Goal: Find specific page/section

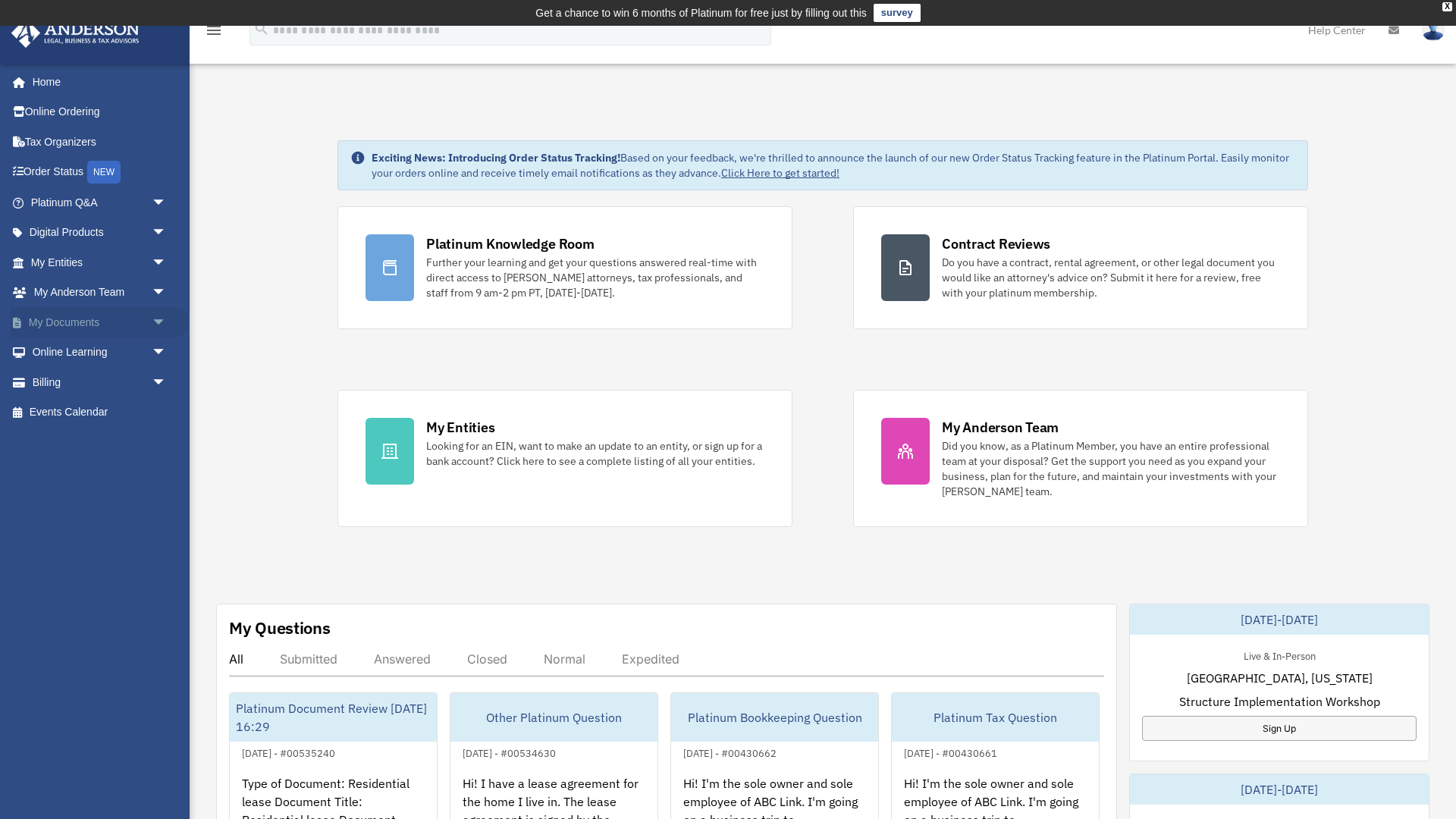
click at [92, 317] on link "My Documents arrow_drop_down" at bounding box center [100, 322] width 179 height 30
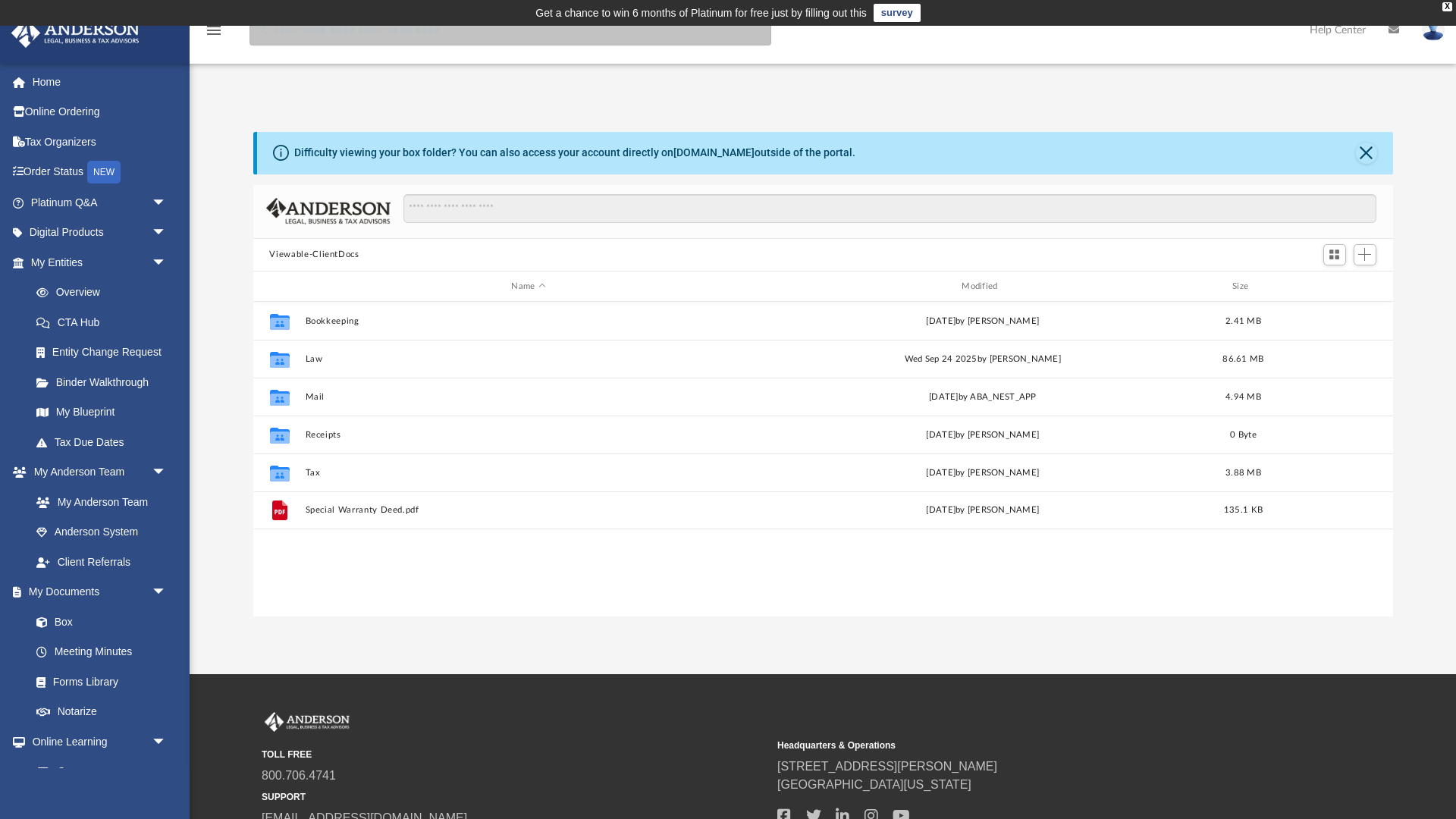
click at [324, 37] on input "search" at bounding box center [511, 30] width 522 height 30
type input "**********"
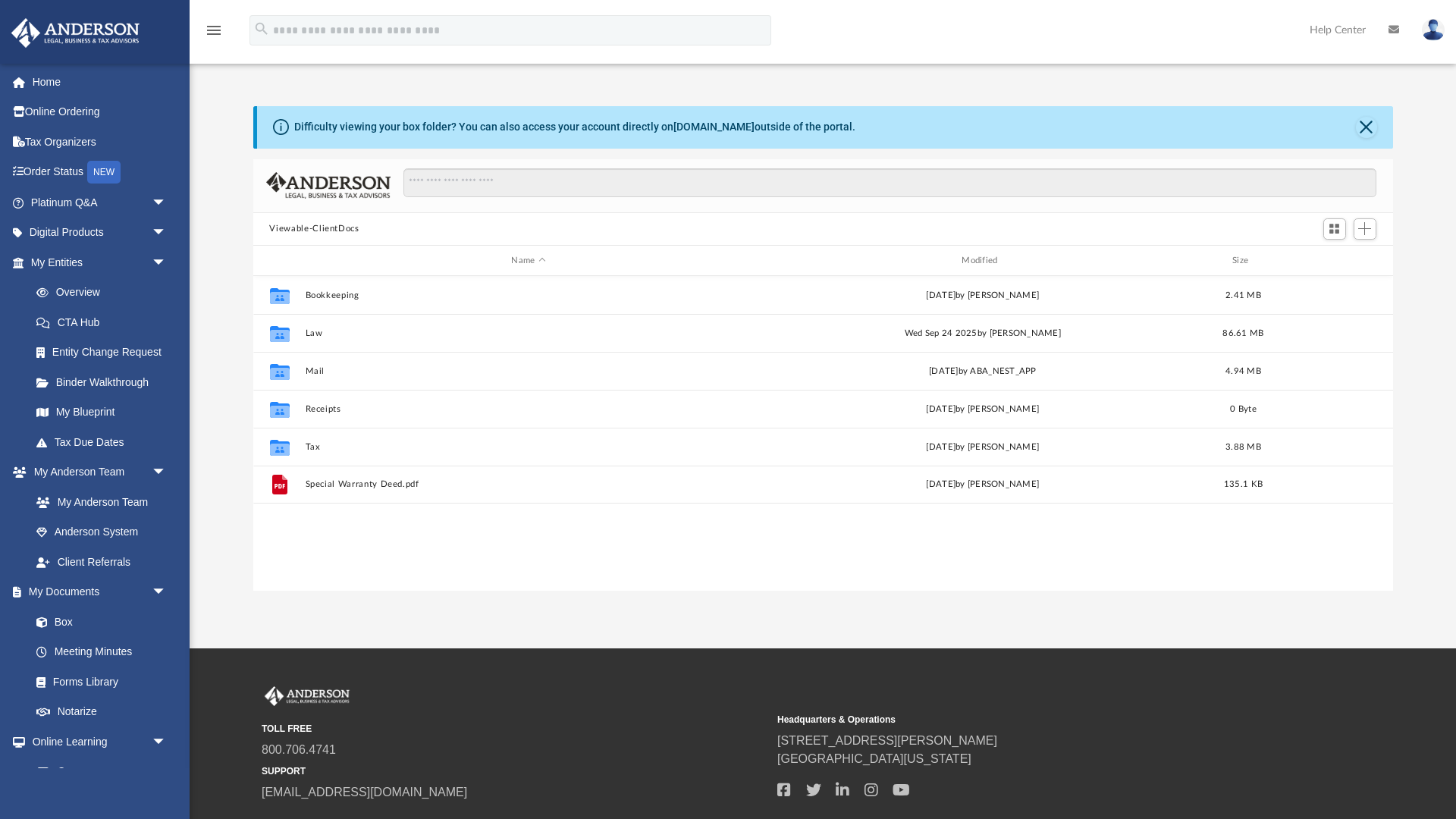
scroll to position [345, 1140]
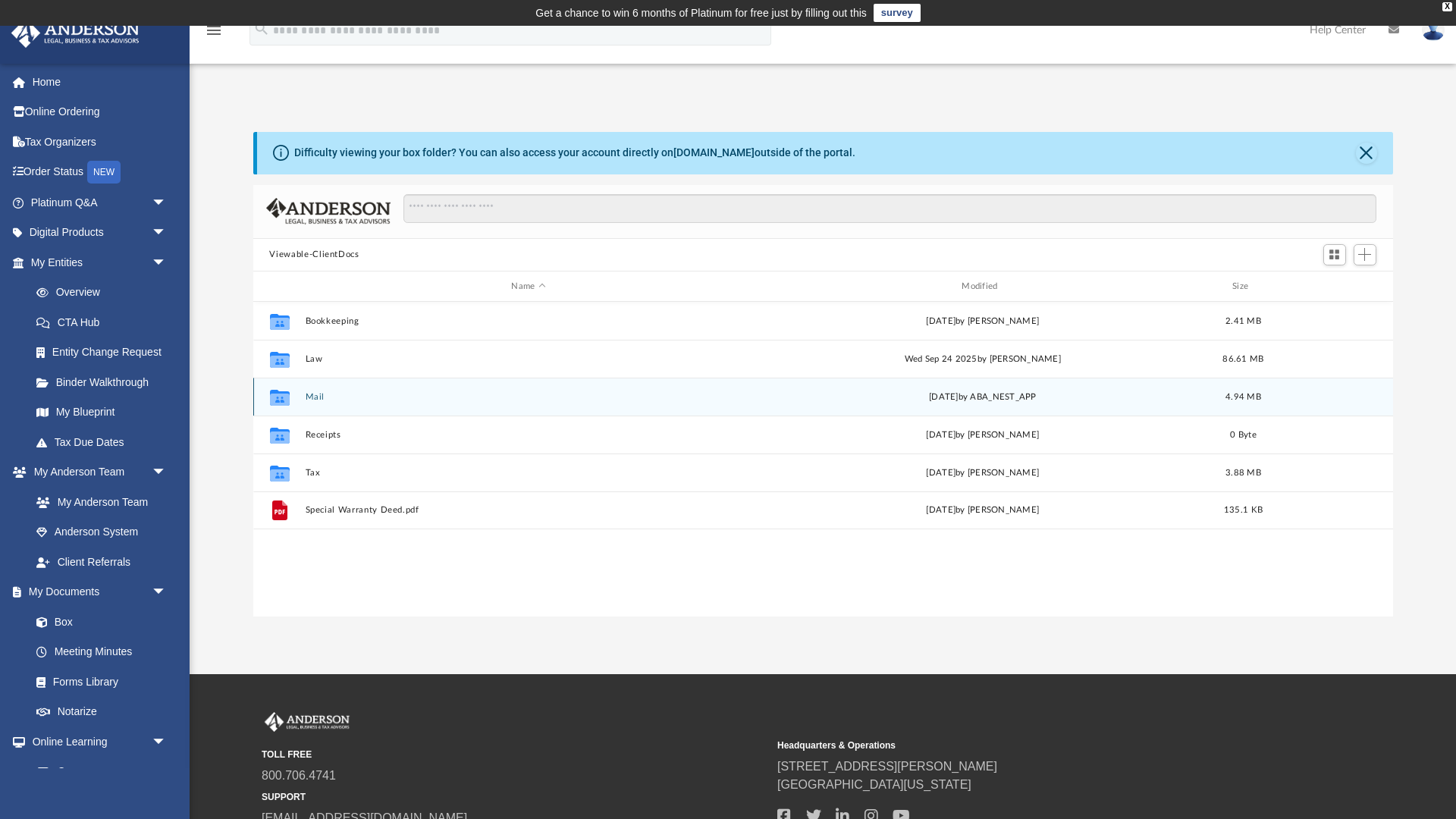
click at [317, 400] on button "Mail" at bounding box center [529, 397] width 448 height 10
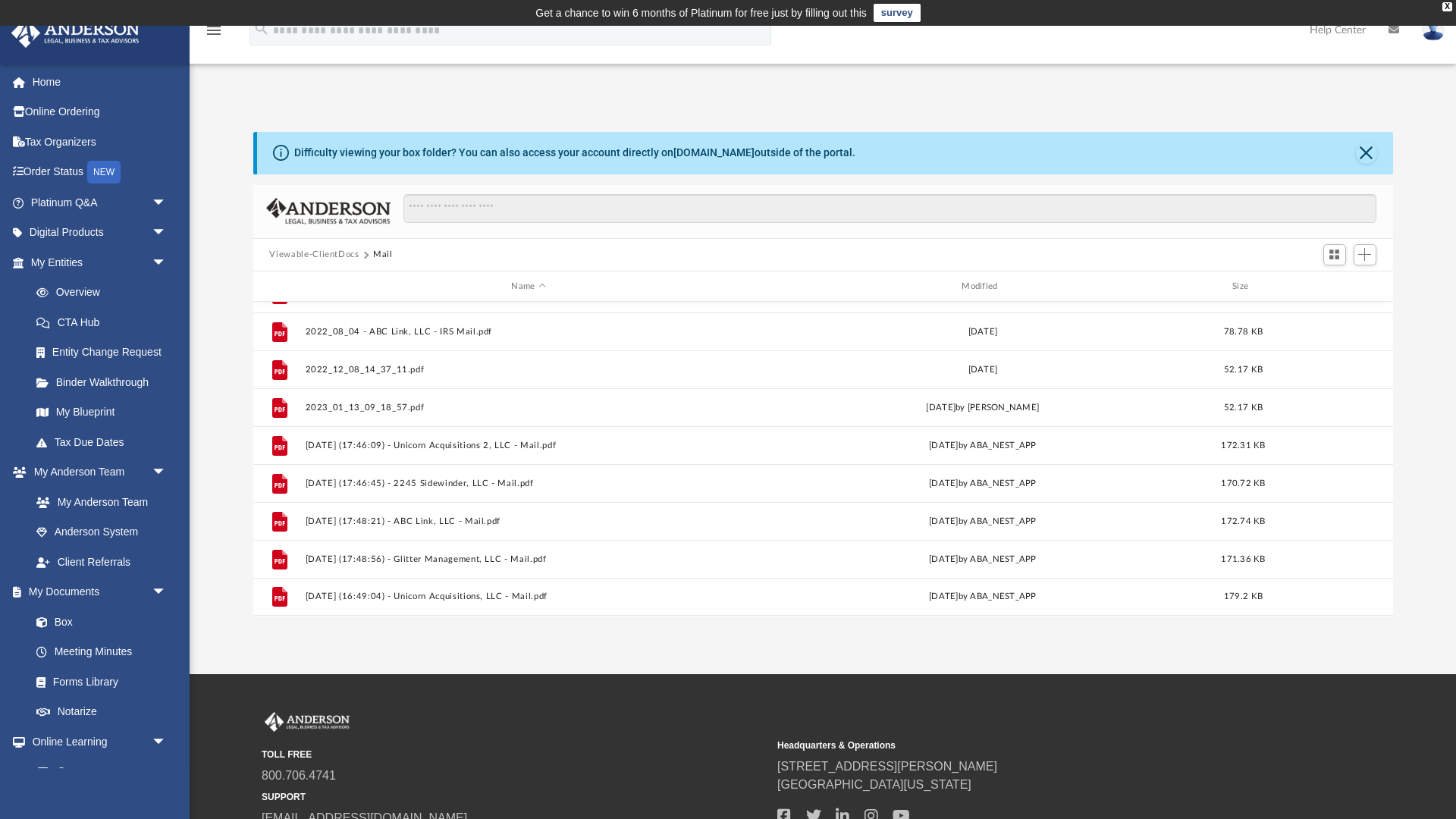
scroll to position [217, 0]
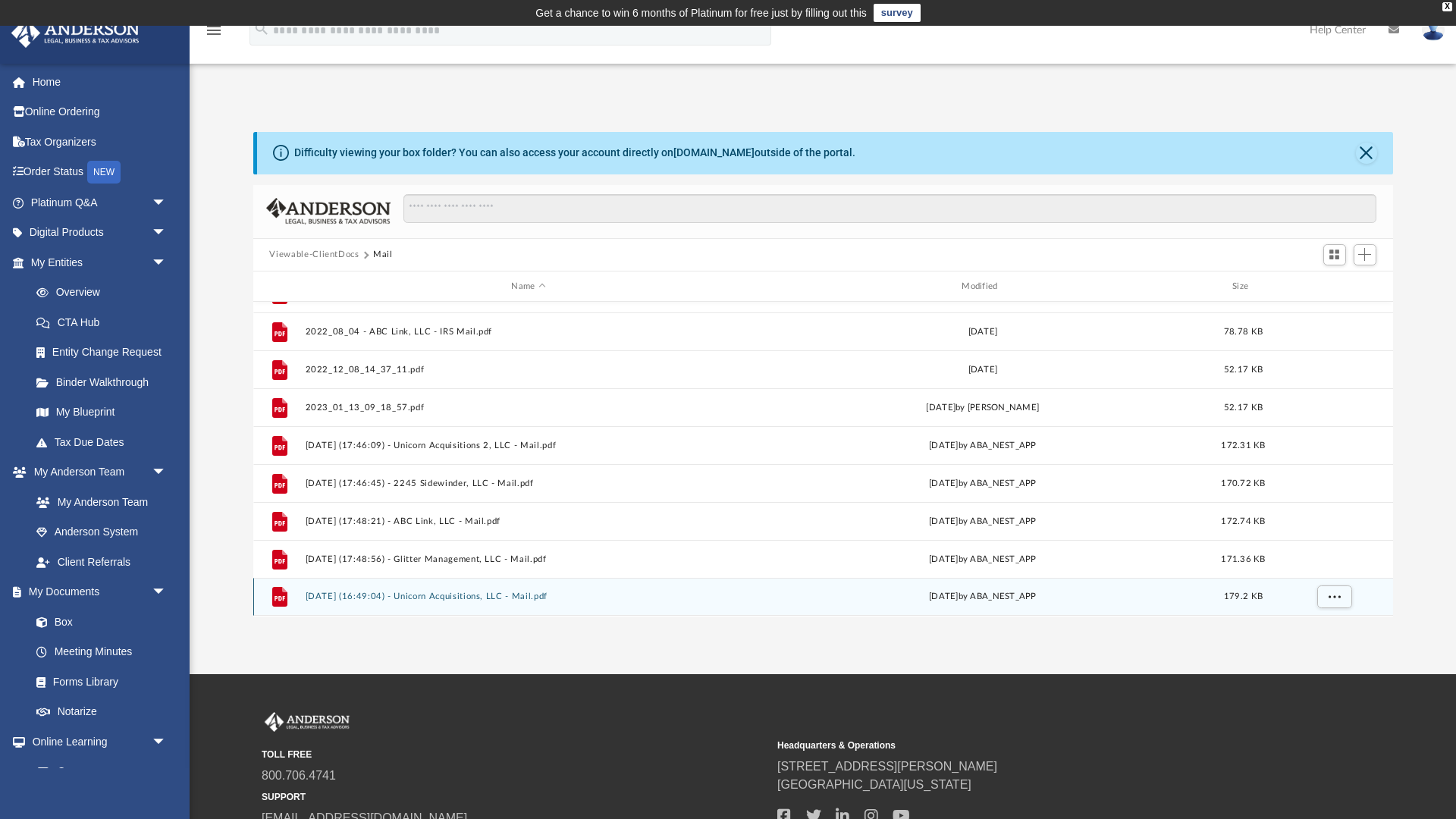
click at [484, 599] on button "2025.09.30 (16:49:04) - Unicorn Acquisitions, LLC - Mail.pdf" at bounding box center [529, 597] width 448 height 10
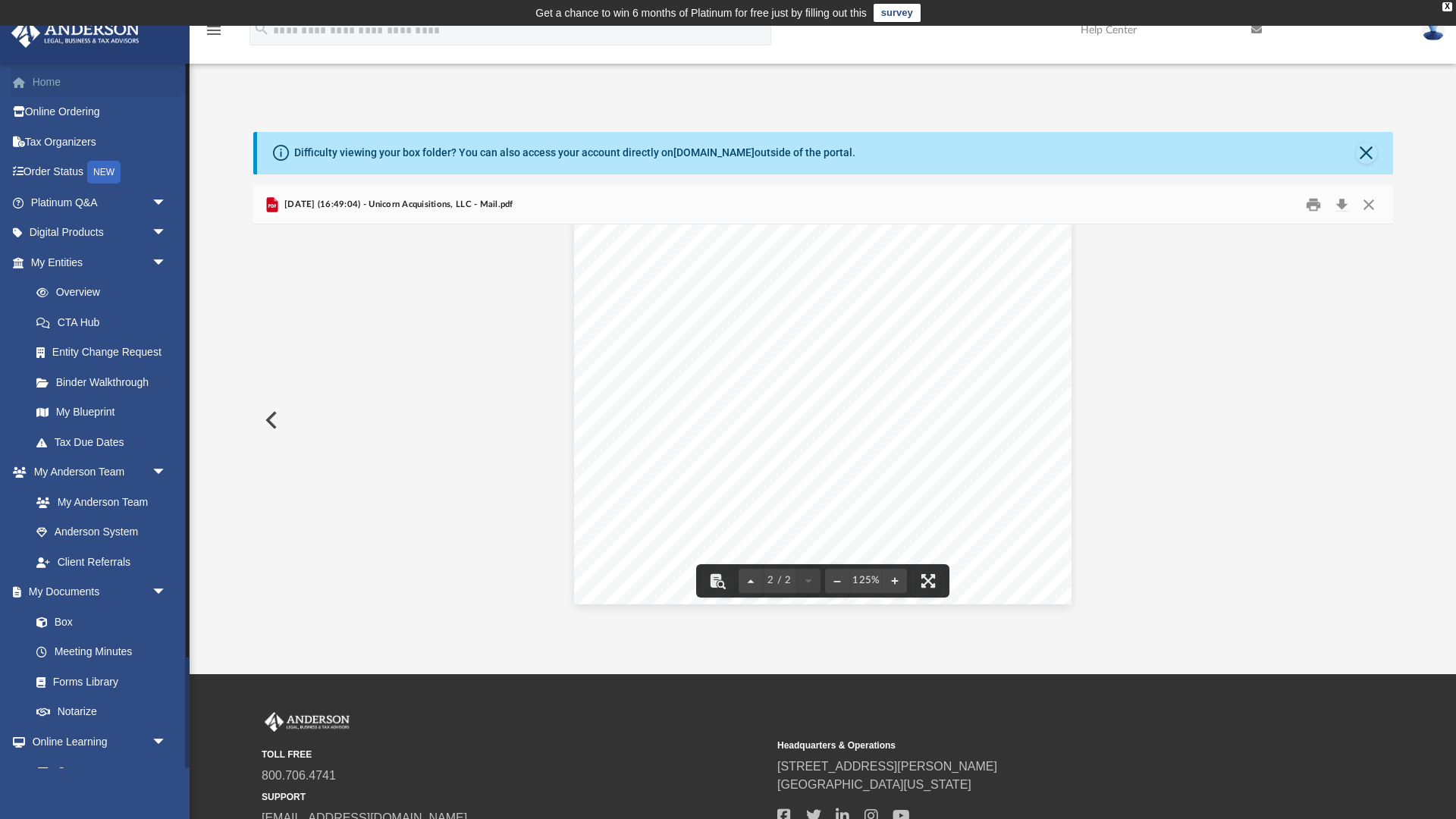
scroll to position [428, 0]
